Goal: Transaction & Acquisition: Book appointment/travel/reservation

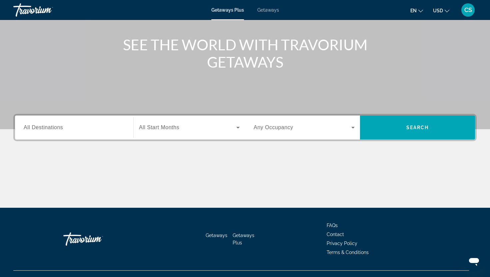
scroll to position [83, 0]
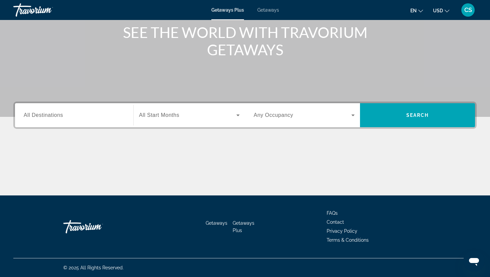
click at [72, 114] on input "Destination All Destinations" at bounding box center [74, 116] width 101 height 8
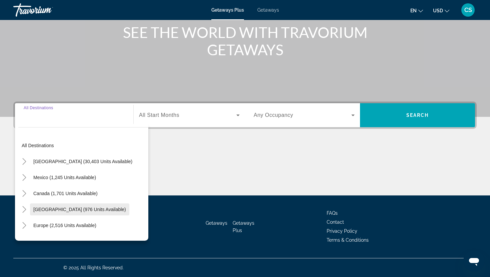
click at [62, 209] on span "Caribbean & Atlantic Islands (976 units available)" at bounding box center [79, 209] width 93 height 5
type input "**********"
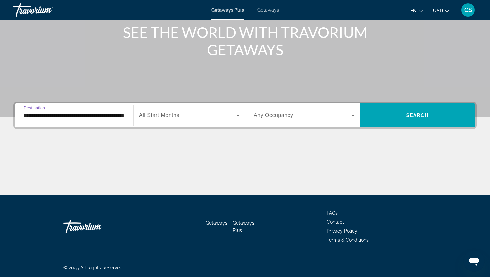
click at [173, 122] on div "Search widget" at bounding box center [189, 115] width 101 height 19
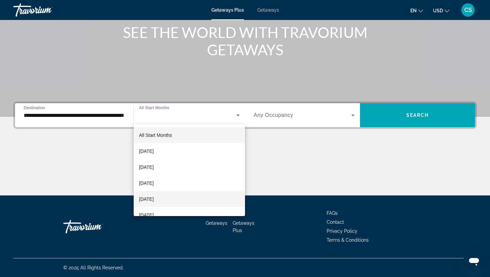
click at [154, 198] on span "December 2025" at bounding box center [146, 199] width 15 height 8
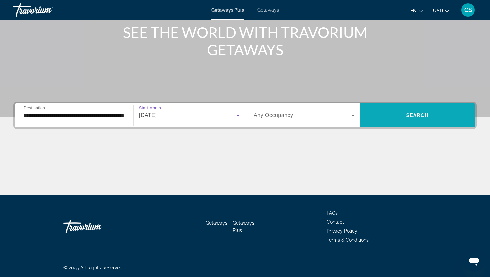
click at [417, 114] on span "Search" at bounding box center [417, 115] width 23 height 5
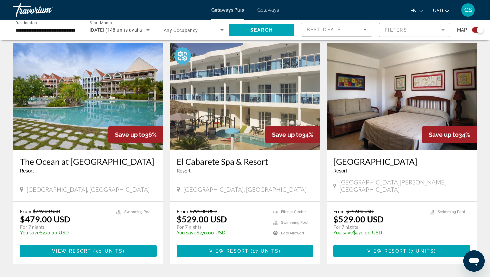
scroll to position [224, 0]
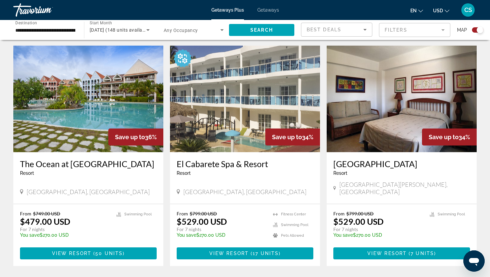
click at [87, 164] on h3 "The Ocean at Taino Beach" at bounding box center [88, 164] width 137 height 10
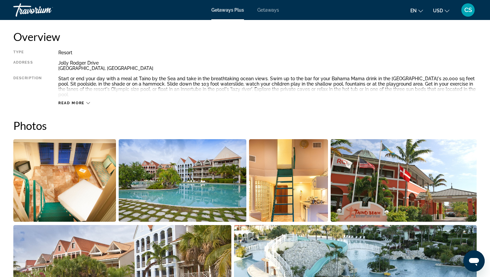
scroll to position [225, 0]
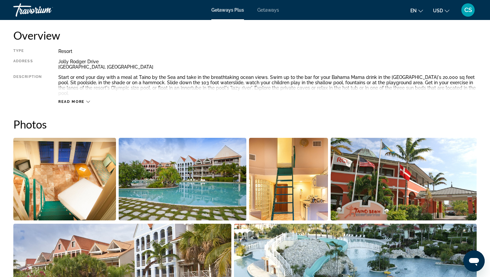
click at [78, 100] on span "Read more" at bounding box center [71, 102] width 26 height 4
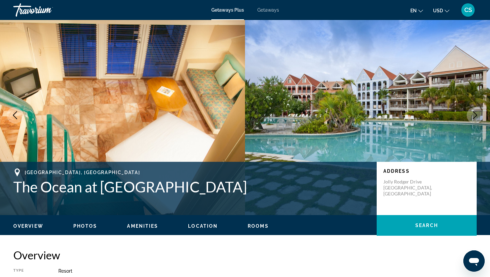
scroll to position [0, 0]
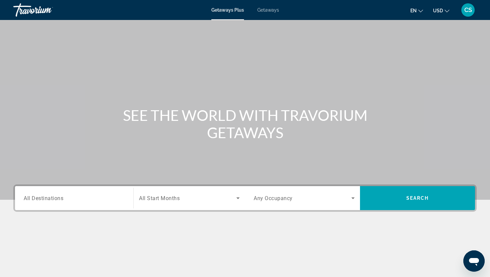
click at [234, 12] on span "Getaways Plus" at bounding box center [227, 9] width 33 height 5
click at [296, 202] on span "Search widget" at bounding box center [303, 198] width 98 height 8
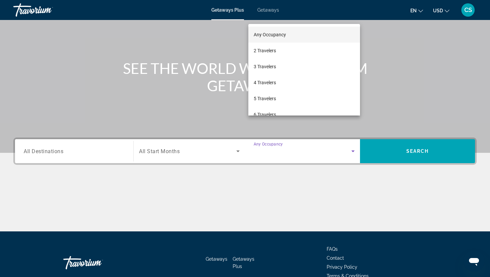
scroll to position [83, 0]
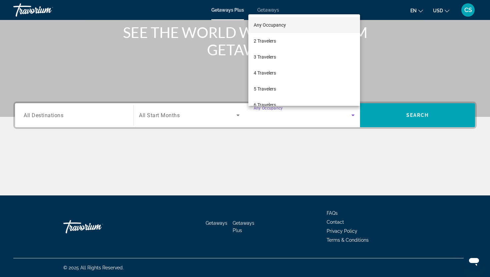
click at [270, 10] on div at bounding box center [245, 138] width 490 height 277
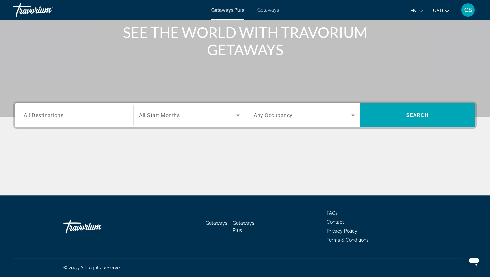
click at [270, 10] on span "Getaways" at bounding box center [268, 9] width 22 height 5
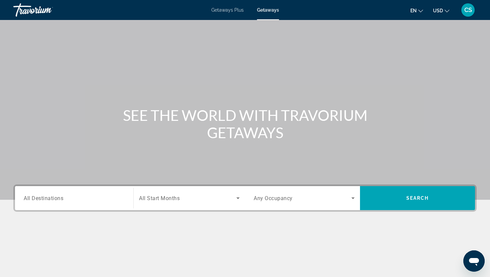
scroll to position [83, 0]
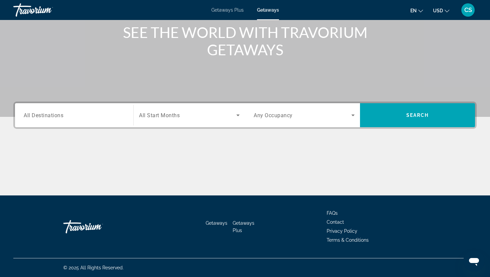
click at [87, 121] on div "Search widget" at bounding box center [74, 115] width 101 height 19
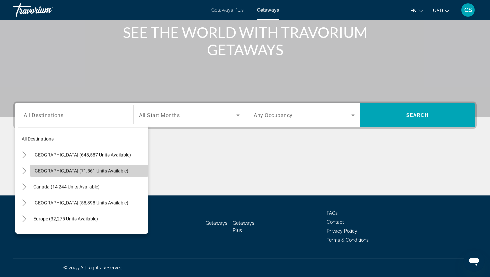
click at [84, 175] on span "Search widget" at bounding box center [89, 171] width 118 height 16
type input "**********"
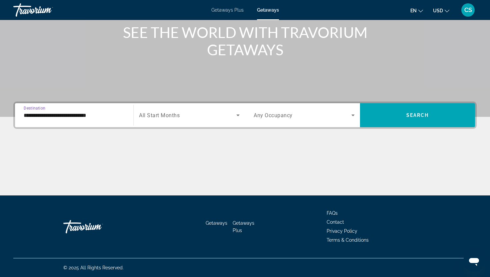
click at [238, 115] on icon "Search widget" at bounding box center [237, 116] width 3 height 2
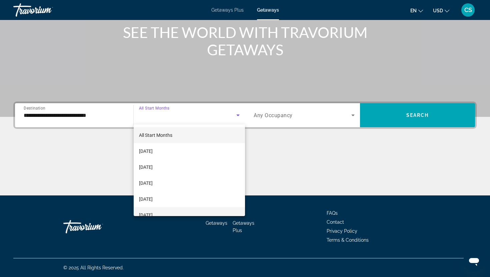
click at [194, 213] on mat-option "January 2026" at bounding box center [189, 215] width 111 height 16
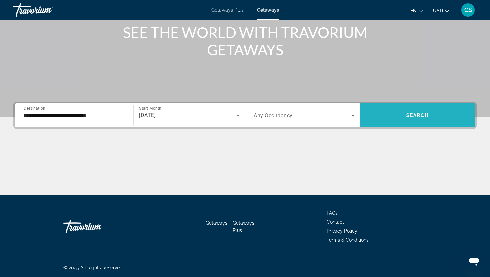
click at [415, 115] on span "Search" at bounding box center [417, 115] width 23 height 5
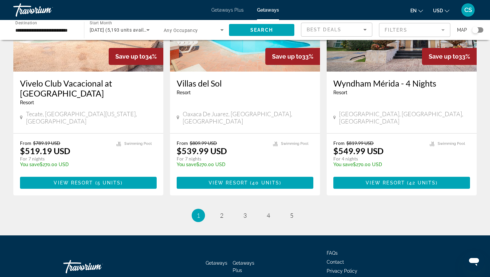
scroll to position [821, 0]
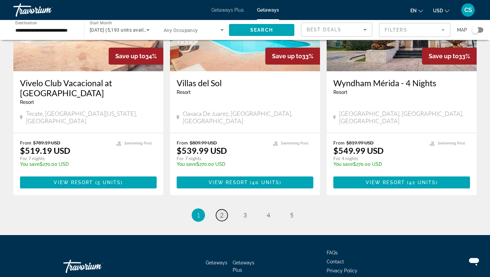
click at [223, 212] on span "2" at bounding box center [221, 215] width 3 height 7
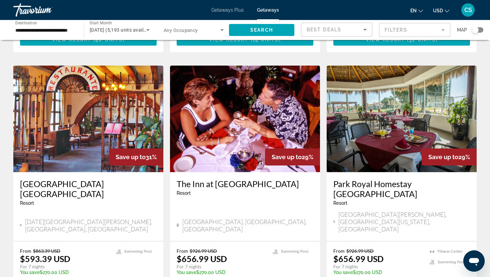
scroll to position [752, 0]
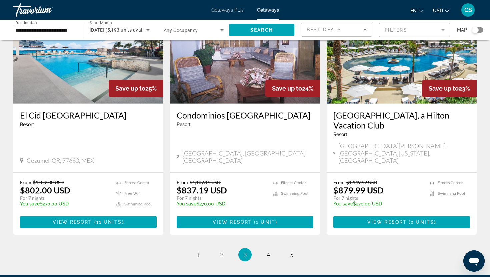
scroll to position [791, 0]
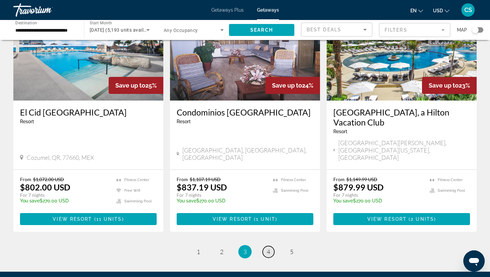
click at [268, 248] on span "4" at bounding box center [268, 251] width 3 height 7
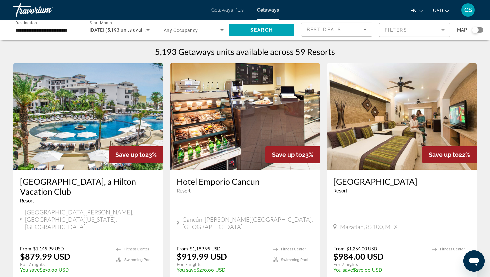
click at [223, 12] on span "Getaways Plus" at bounding box center [227, 9] width 32 height 5
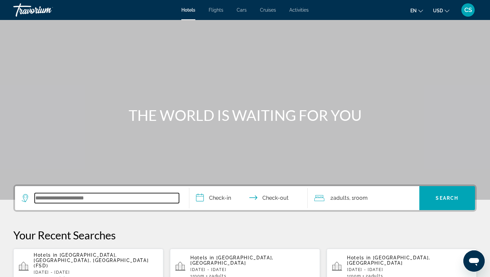
click at [56, 200] on input "Search widget" at bounding box center [107, 198] width 144 height 10
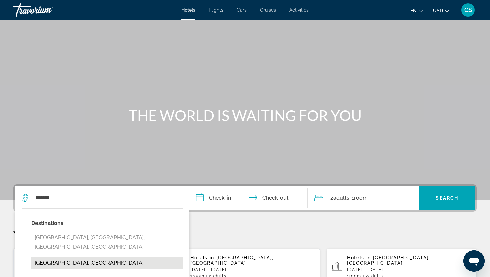
click at [42, 257] on button "[GEOGRAPHIC_DATA], [GEOGRAPHIC_DATA]" at bounding box center [106, 263] width 151 height 13
type input "**********"
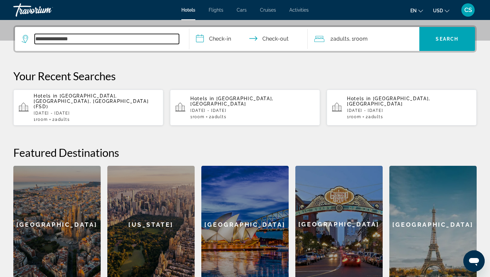
scroll to position [163, 0]
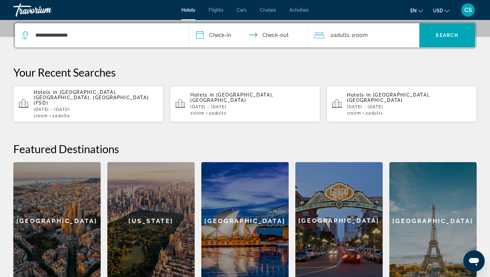
click at [234, 36] on input "**********" at bounding box center [249, 36] width 121 height 26
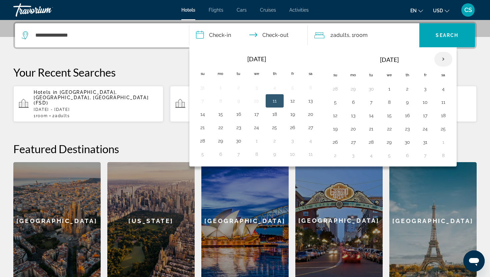
click at [443, 59] on th "Next month" at bounding box center [443, 59] width 18 height 15
click at [407, 104] on button "6" at bounding box center [407, 102] width 11 height 9
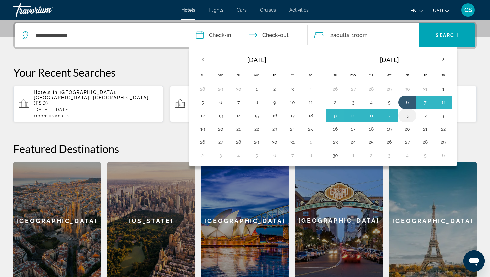
click at [404, 117] on button "13" at bounding box center [407, 115] width 11 height 9
type input "**********"
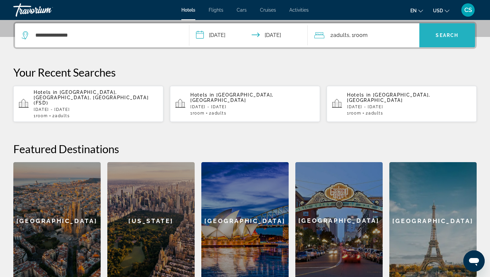
click at [444, 37] on span "Search" at bounding box center [447, 35] width 23 height 5
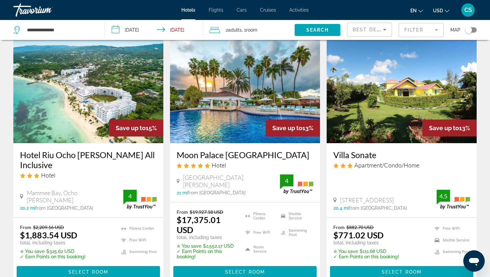
scroll to position [782, 0]
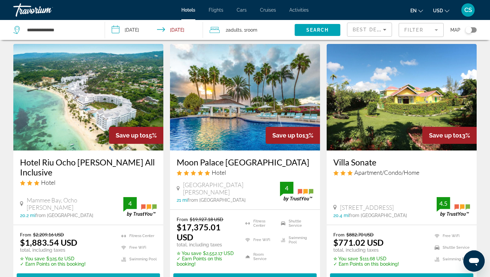
click at [69, 277] on span "Select Room" at bounding box center [88, 279] width 40 height 5
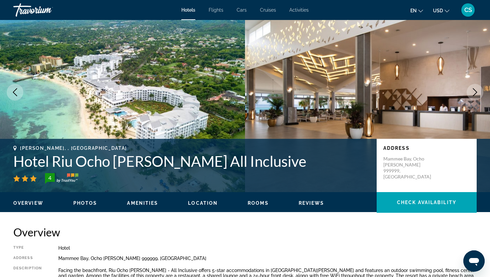
scroll to position [29, 0]
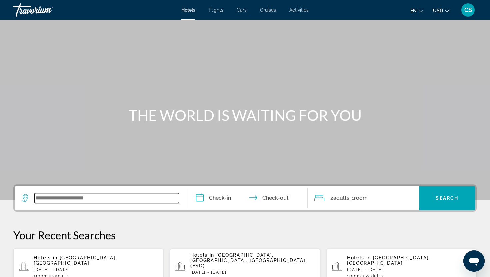
click at [38, 199] on input "Search widget" at bounding box center [107, 198] width 144 height 10
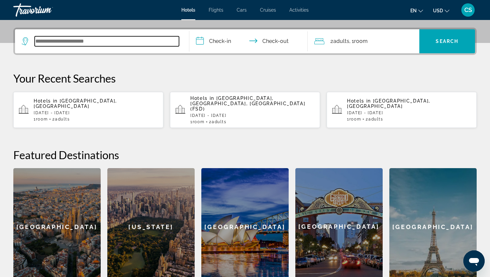
scroll to position [163, 0]
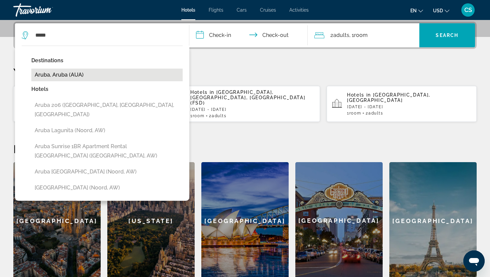
click at [81, 78] on button "Aruba, Aruba (AUA)" at bounding box center [106, 75] width 151 height 13
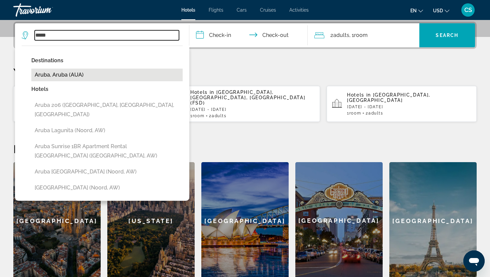
type input "**********"
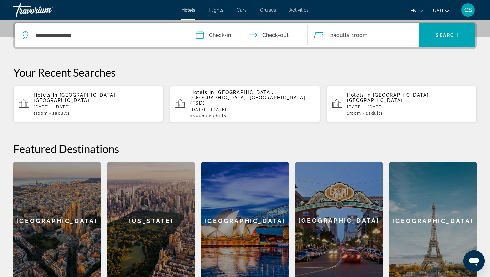
click at [232, 37] on input "**********" at bounding box center [249, 36] width 121 height 26
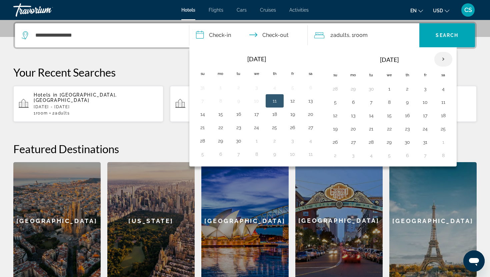
click at [445, 61] on th "Next month" at bounding box center [443, 59] width 18 height 15
click at [278, 102] on button "6" at bounding box center [274, 102] width 11 height 9
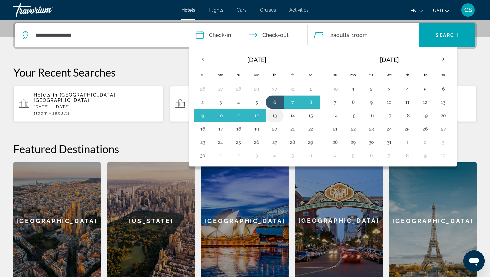
click at [275, 117] on button "13" at bounding box center [274, 115] width 11 height 9
type input "**********"
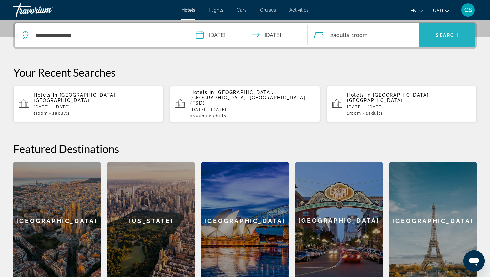
click at [433, 35] on span "Search widget" at bounding box center [447, 35] width 56 height 16
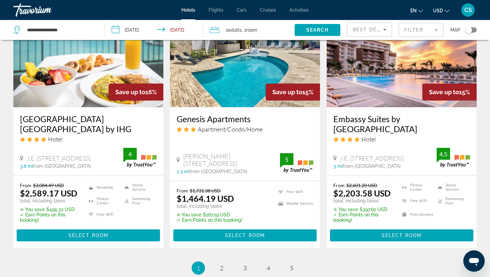
scroll to position [827, 0]
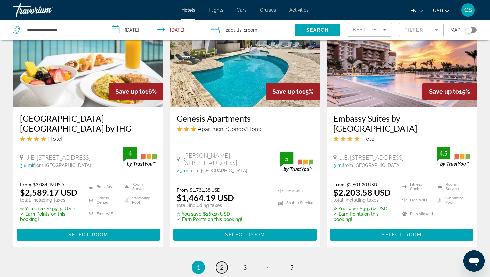
click at [223, 267] on span "2" at bounding box center [221, 267] width 3 height 7
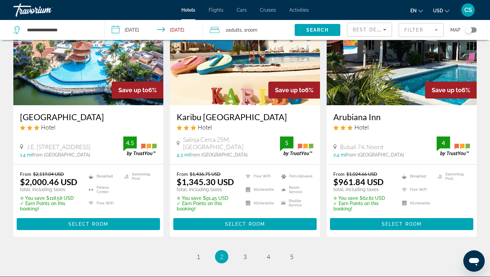
scroll to position [814, 0]
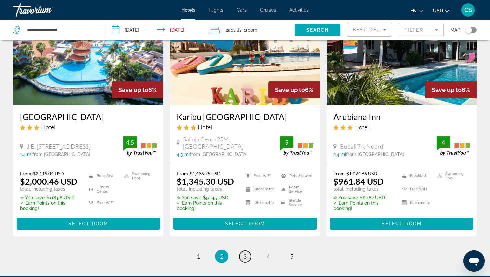
click at [245, 260] on span "3" at bounding box center [244, 256] width 3 height 7
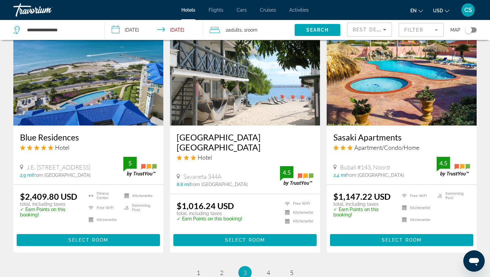
scroll to position [814, 0]
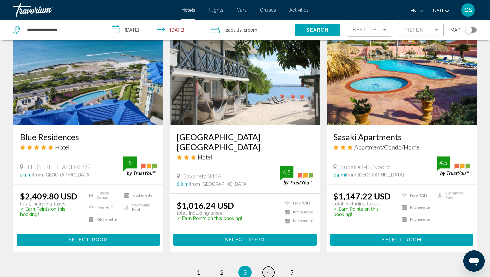
click at [266, 267] on link "page 4" at bounding box center [269, 273] width 12 height 12
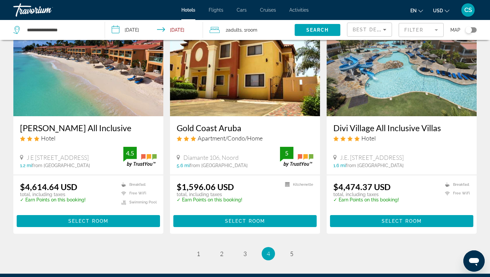
scroll to position [797, 0]
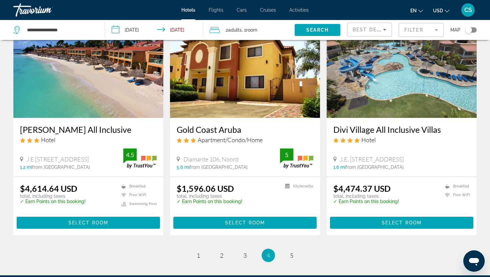
click at [419, 33] on mat-form-field "Filter" at bounding box center [421, 30] width 45 height 14
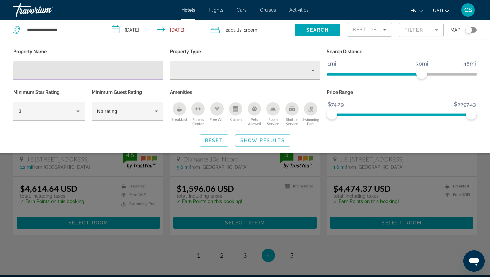
click at [313, 73] on icon "Property type" at bounding box center [313, 71] width 8 height 8
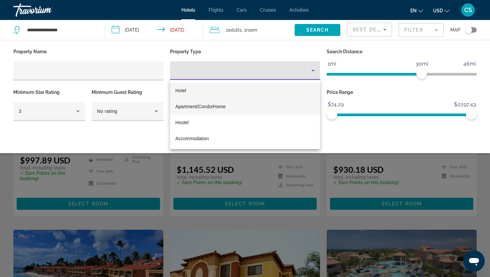
scroll to position [577, 0]
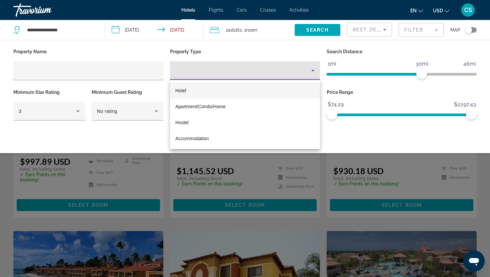
click at [175, 210] on div at bounding box center [245, 138] width 490 height 277
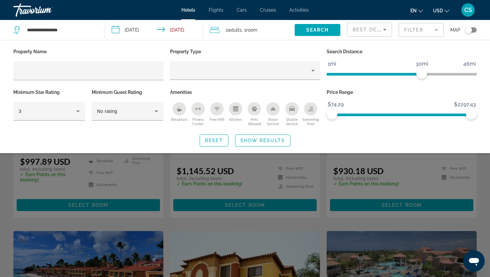
click at [164, 160] on div "Search widget" at bounding box center [245, 188] width 490 height 177
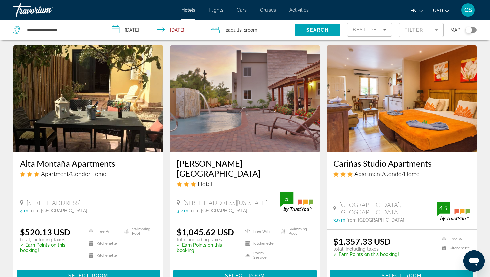
scroll to position [0, 0]
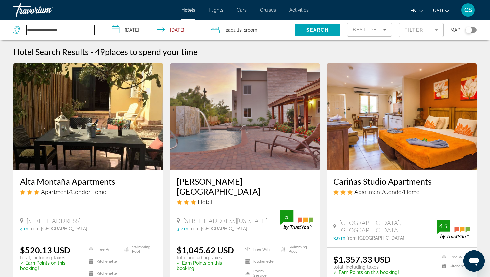
click at [67, 30] on input "**********" at bounding box center [60, 30] width 68 height 10
drag, startPoint x: 73, startPoint y: 30, endPoint x: 20, endPoint y: 29, distance: 52.3
click at [20, 29] on div "**********" at bounding box center [53, 30] width 81 height 10
type input "*"
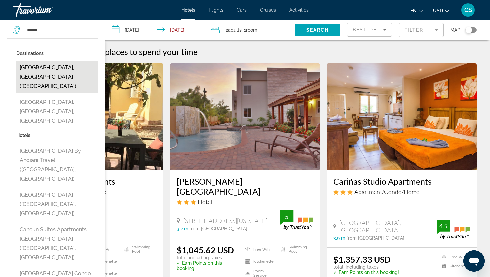
click at [49, 70] on button "[GEOGRAPHIC_DATA], [GEOGRAPHIC_DATA] ([GEOGRAPHIC_DATA])" at bounding box center [57, 76] width 82 height 31
type input "**********"
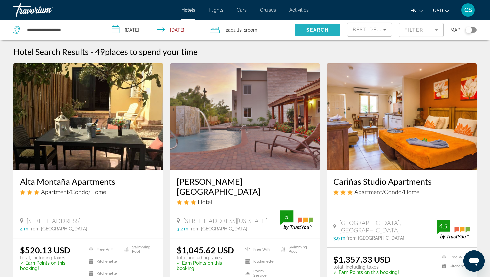
click at [306, 29] on span "Search" at bounding box center [317, 29] width 23 height 5
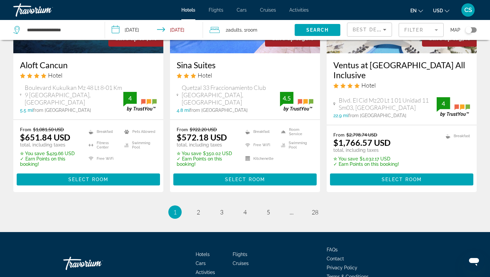
scroll to position [931, 0]
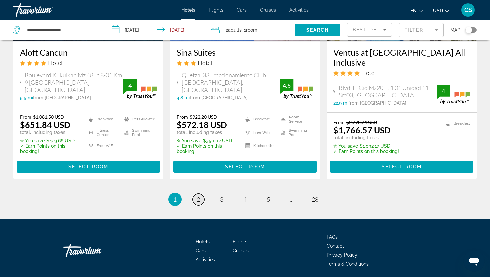
click at [199, 196] on span "2" at bounding box center [198, 199] width 3 height 7
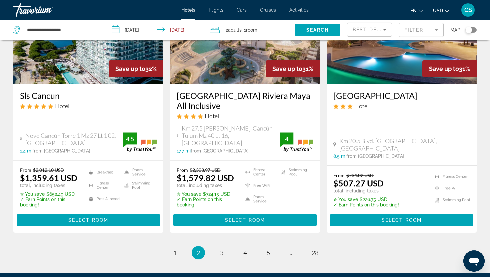
scroll to position [946, 0]
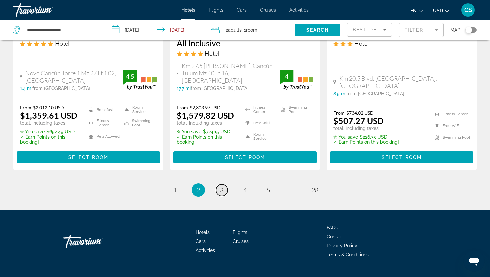
click at [223, 187] on span "3" at bounding box center [221, 190] width 3 height 7
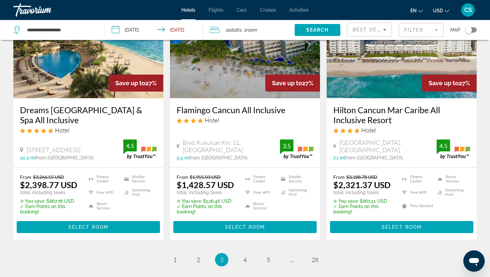
scroll to position [867, 0]
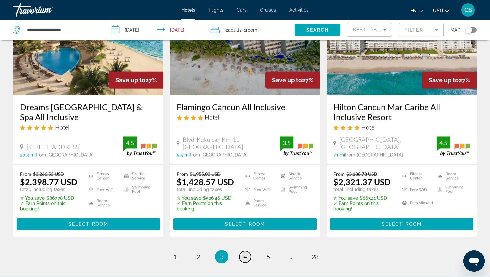
click at [247, 251] on link "page 4" at bounding box center [245, 257] width 12 height 12
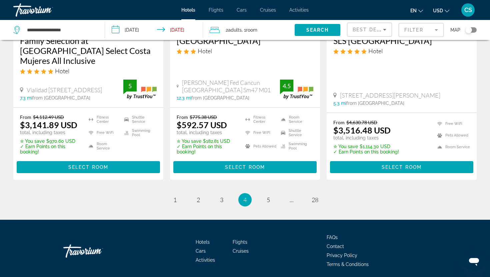
scroll to position [938, 0]
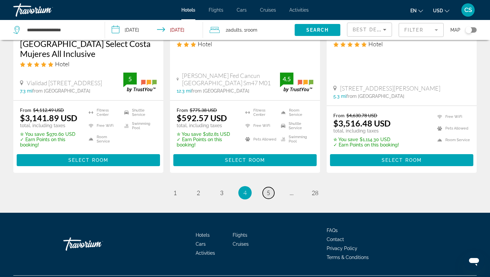
click at [269, 189] on span "5" at bounding box center [268, 192] width 3 height 7
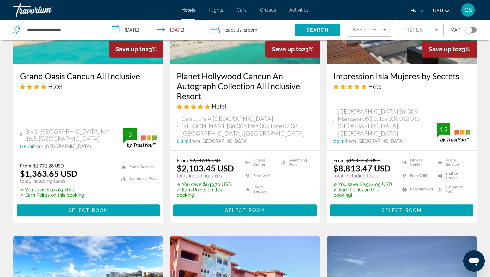
scroll to position [352, 0]
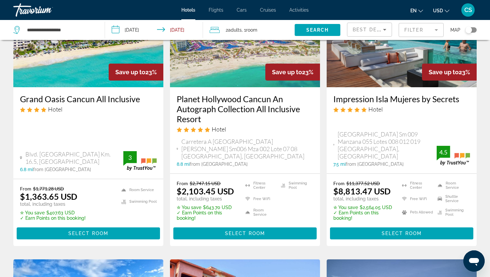
click at [429, 94] on h3 "Impression Isla Mujeres by Secrets" at bounding box center [401, 99] width 137 height 10
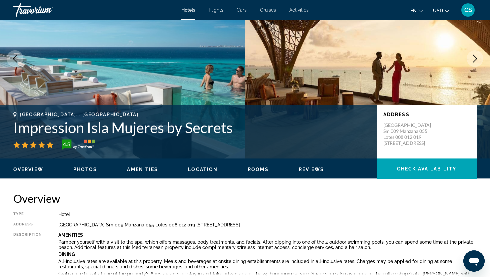
scroll to position [55, 0]
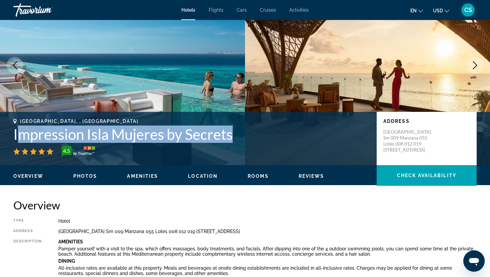
drag, startPoint x: 238, startPoint y: 134, endPoint x: 16, endPoint y: 135, distance: 222.4
click at [16, 135] on h1 "Impression Isla Mujeres by Secrets" at bounding box center [191, 134] width 357 height 17
drag, startPoint x: 12, startPoint y: 134, endPoint x: 237, endPoint y: 132, distance: 225.4
click at [238, 133] on div "[GEOGRAPHIC_DATA], , [GEOGRAPHIC_DATA] Impression Isla Mujeres by Secrets 4.5 A…" at bounding box center [245, 139] width 490 height 40
copy h1 "Impression Isla Mujeres by Secrets"
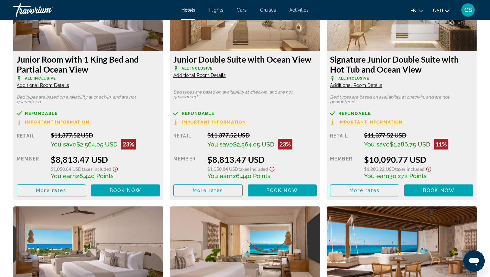
scroll to position [972, 0]
